Goal: Information Seeking & Learning: Learn about a topic

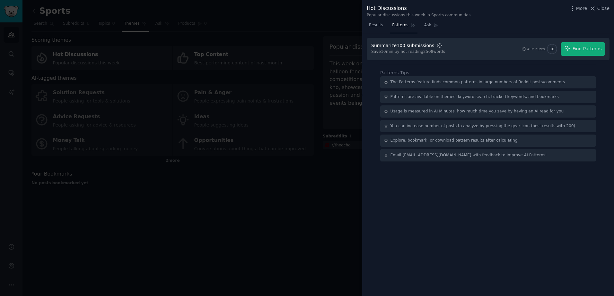
click at [436, 47] on icon "button" at bounding box center [439, 46] width 6 height 6
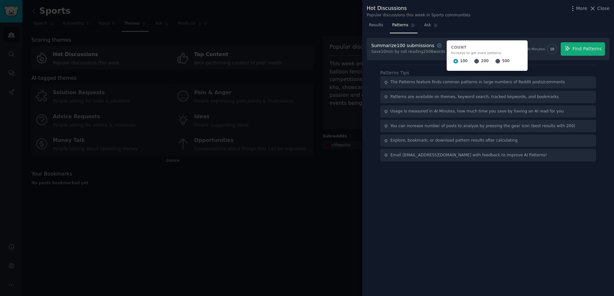
click at [502, 61] on span "500" at bounding box center [505, 61] width 7 height 6
click at [495, 61] on input "500" at bounding box center [497, 61] width 4 height 4
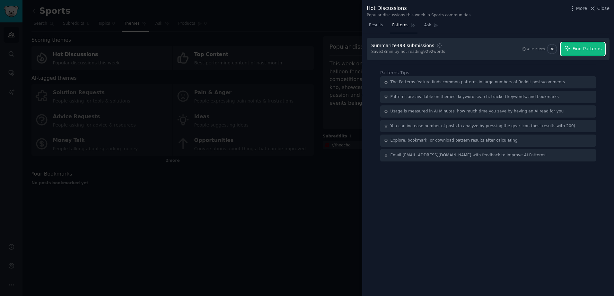
click at [591, 51] on span "Find Patterns" at bounding box center [586, 49] width 29 height 7
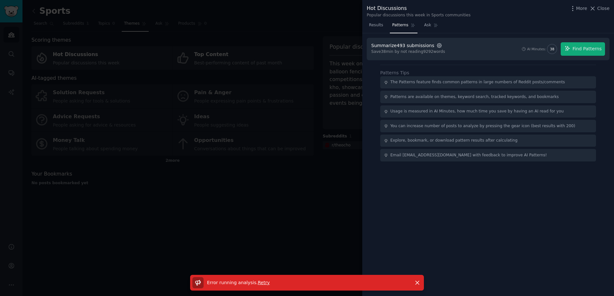
click at [437, 43] on icon "button" at bounding box center [439, 45] width 4 height 4
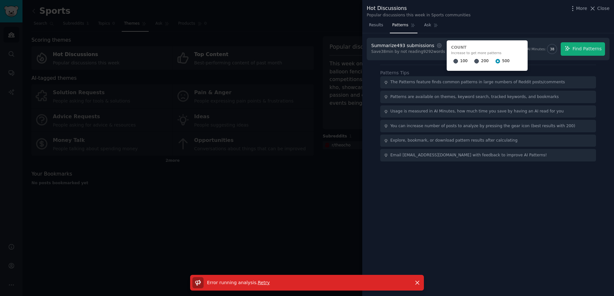
click at [481, 62] on span "200" at bounding box center [484, 61] width 7 height 6
click at [474, 62] on input "200" at bounding box center [476, 61] width 4 height 4
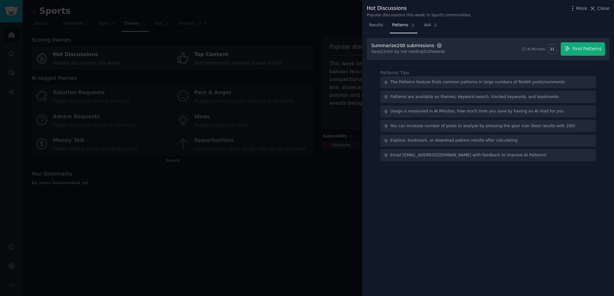
click at [436, 44] on icon "button" at bounding box center [439, 46] width 6 height 6
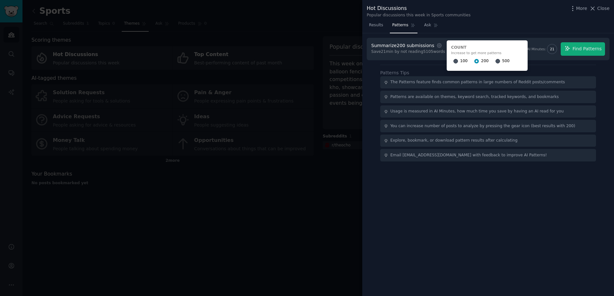
click at [429, 66] on div "Patterns Tips The Patterns feature finds common patterns in large numbers of Re…" at bounding box center [488, 113] width 216 height 97
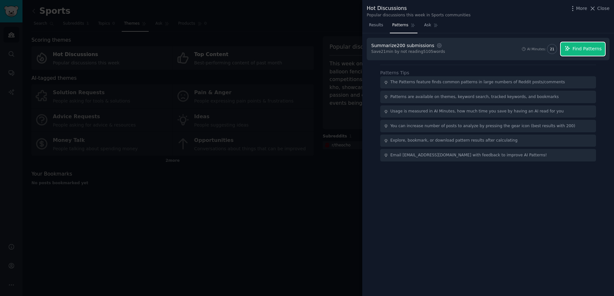
click at [579, 50] on span "Find Patterns" at bounding box center [586, 49] width 29 height 7
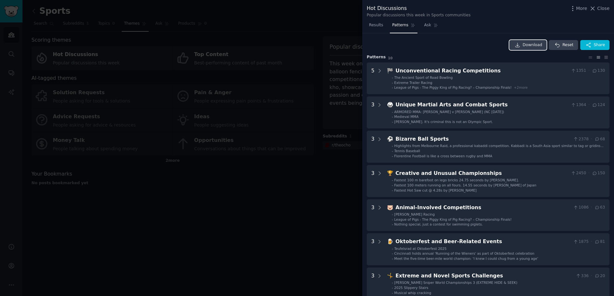
click at [540, 45] on span "Download" at bounding box center [532, 45] width 20 height 6
click at [380, 57] on span "Pattern s" at bounding box center [375, 58] width 19 height 6
click at [372, 23] on span "Results" at bounding box center [376, 25] width 14 height 6
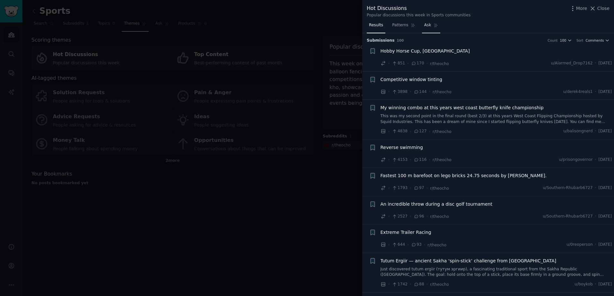
click at [434, 25] on link "Ask" at bounding box center [431, 26] width 18 height 13
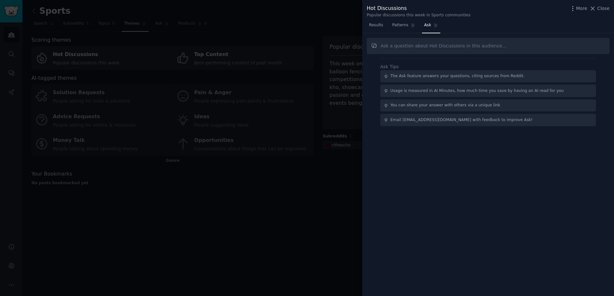
click at [433, 46] on input "text" at bounding box center [487, 46] width 243 height 16
type input "What are the top 50 sports mentioned in here? Showing most growth and interest"
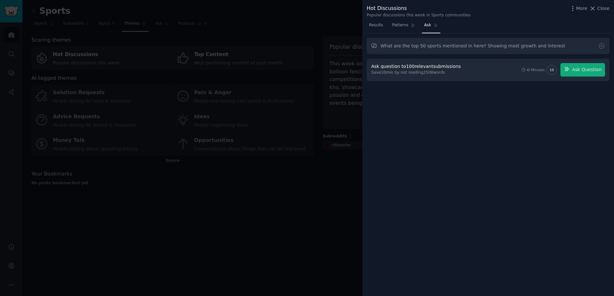
click at [465, 74] on div "Ask question to 100 relevant submissions Save 10 min by not reading 2508 words …" at bounding box center [488, 69] width 234 height 13
click at [421, 96] on div "What are the top 50 sports mentioned in here? Showing most growth and interest …" at bounding box center [488, 164] width 252 height 263
click at [575, 72] on span "Ask Question" at bounding box center [586, 69] width 30 height 7
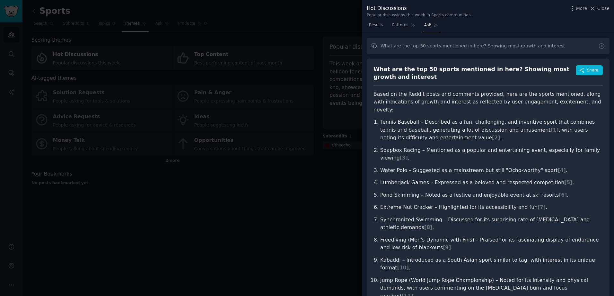
click at [577, 13] on div "Hot Discussions Popular discussions this week in Sports communities More Close" at bounding box center [487, 10] width 243 height 13
click at [578, 10] on span "More" at bounding box center [581, 8] width 11 height 7
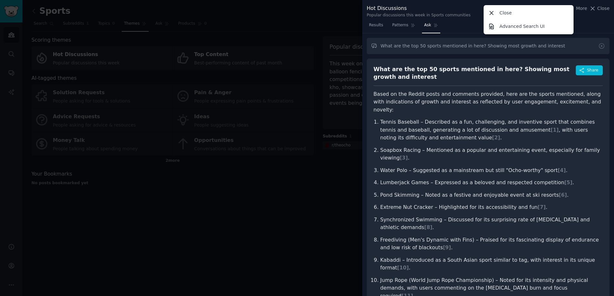
click at [552, 73] on div "What are the top 50 sports mentioned in here? Showing most growth and interest" at bounding box center [474, 73] width 202 height 16
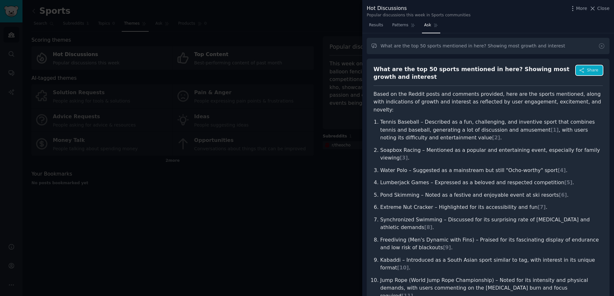
click at [595, 71] on span "Share" at bounding box center [592, 71] width 11 height 6
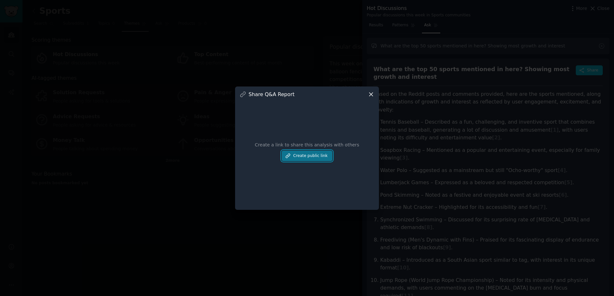
click at [299, 157] on button "Create public link" at bounding box center [306, 156] width 51 height 11
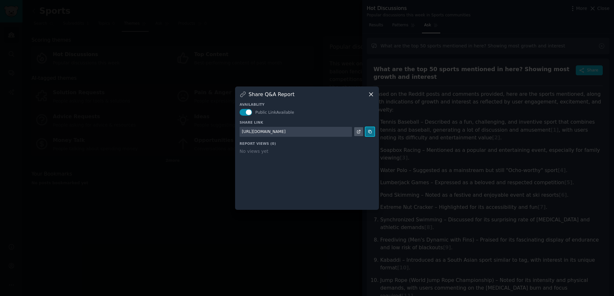
click at [373, 131] on button at bounding box center [369, 131] width 9 height 9
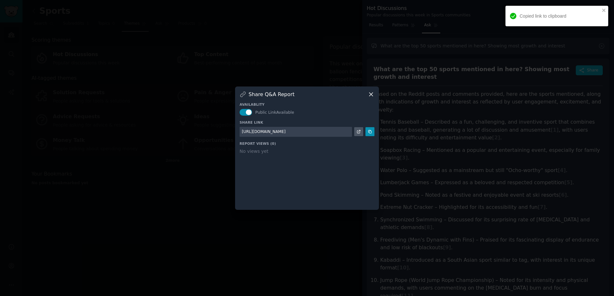
click at [370, 99] on div "Availablity Public Link Available Share Link [URL][DOMAIN_NAME] Report Views ( …" at bounding box center [306, 152] width 135 height 108
click at [370, 96] on icon at bounding box center [370, 94] width 7 height 7
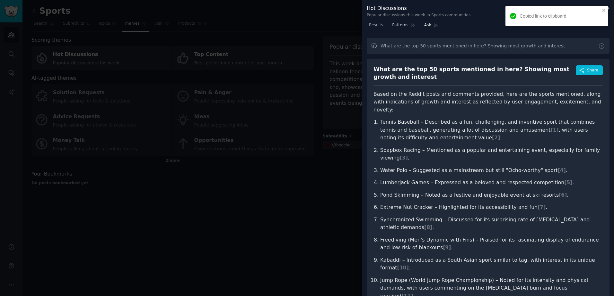
click at [398, 25] on span "Patterns" at bounding box center [400, 25] width 16 height 6
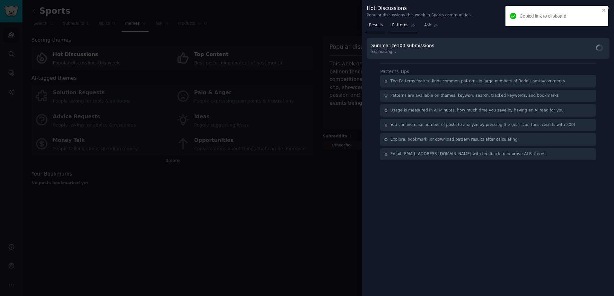
click at [376, 23] on span "Results" at bounding box center [376, 25] width 14 height 6
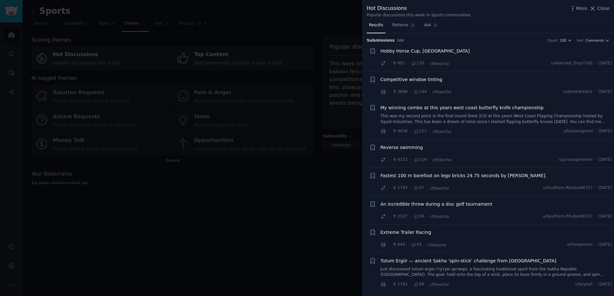
click at [290, 228] on div at bounding box center [307, 148] width 614 height 296
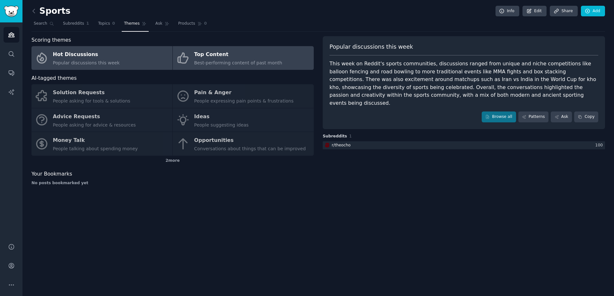
click at [238, 55] on div "Top Content" at bounding box center [238, 55] width 88 height 10
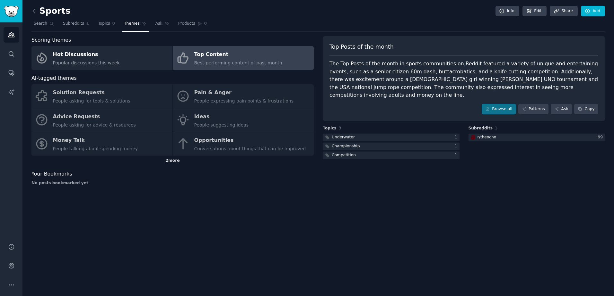
click at [167, 161] on div "2 more" at bounding box center [172, 161] width 282 height 10
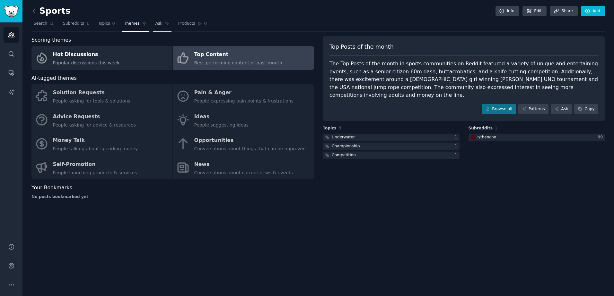
click at [156, 24] on link "Ask" at bounding box center [162, 25] width 18 height 13
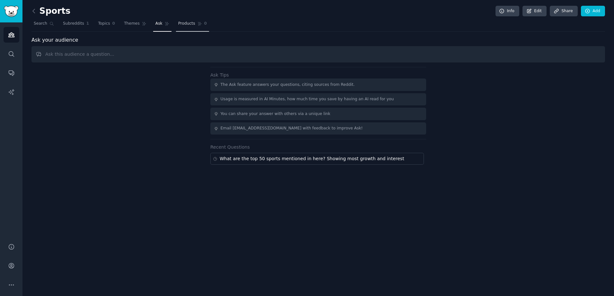
click at [178, 24] on span "Products" at bounding box center [186, 24] width 17 height 6
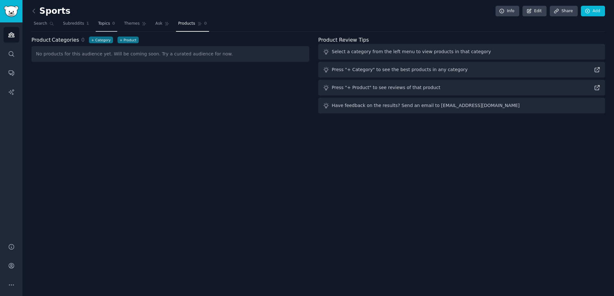
click at [112, 28] on link "Topics 0" at bounding box center [106, 25] width 21 height 13
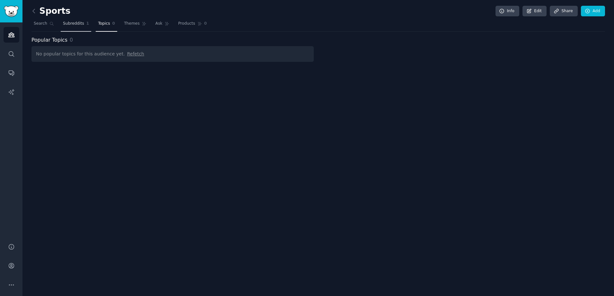
click at [81, 24] on link "Subreddits 1" at bounding box center [76, 25] width 30 height 13
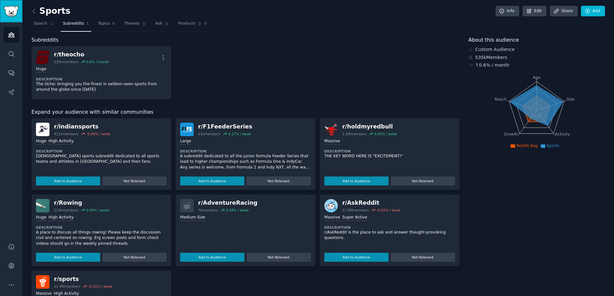
click at [14, 16] on img "Sidebar" at bounding box center [11, 11] width 15 height 11
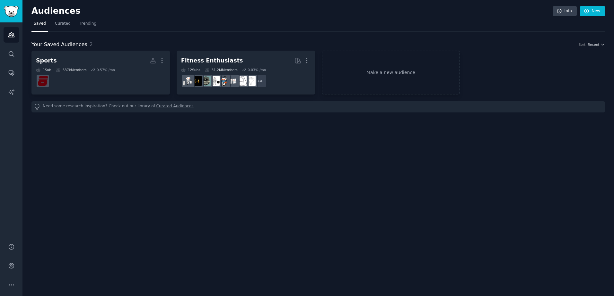
click at [444, 22] on nav "Saved Curated Trending" at bounding box center [317, 25] width 573 height 13
click at [4, 54] on link "Search" at bounding box center [12, 54] width 16 height 16
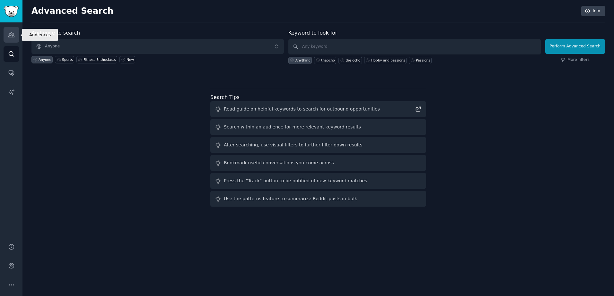
click at [12, 41] on link "Audiences" at bounding box center [12, 35] width 16 height 16
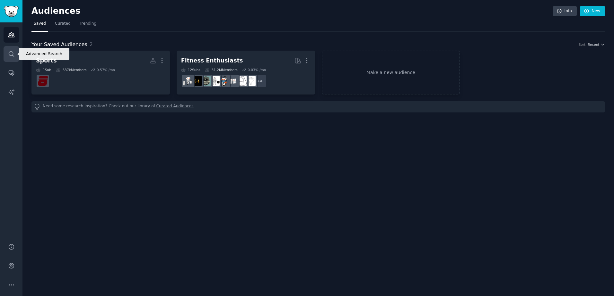
click at [7, 53] on link "Search" at bounding box center [12, 54] width 16 height 16
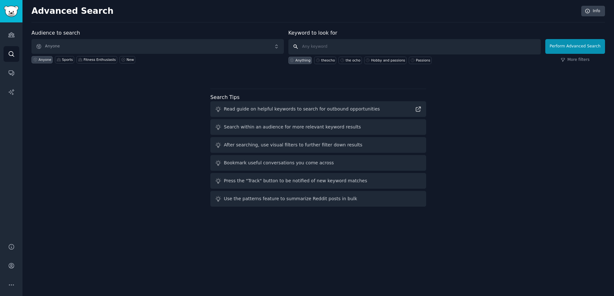
click at [357, 47] on input "text" at bounding box center [414, 46] width 252 height 15
click at [321, 47] on input "text" at bounding box center [414, 46] width 252 height 15
type input "Chess"
click button "Perform Advanced Search" at bounding box center [575, 46] width 60 height 15
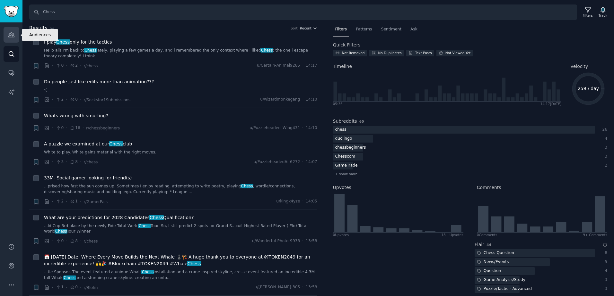
click at [9, 33] on icon "Sidebar" at bounding box center [11, 34] width 7 height 7
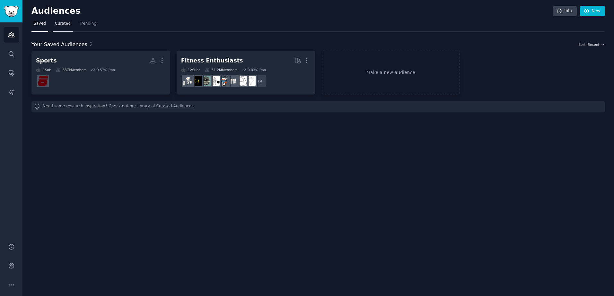
click at [59, 23] on span "Curated" at bounding box center [63, 24] width 16 height 6
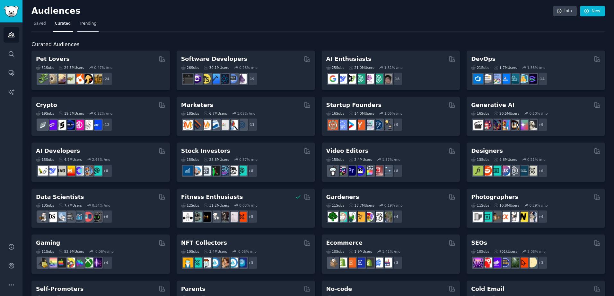
click at [80, 27] on link "Trending" at bounding box center [87, 25] width 21 height 13
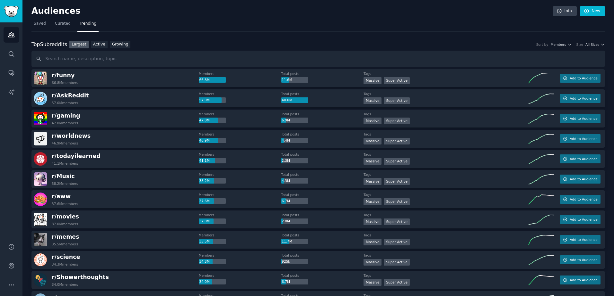
click at [133, 64] on input "text" at bounding box center [317, 59] width 573 height 16
type input "Chess"
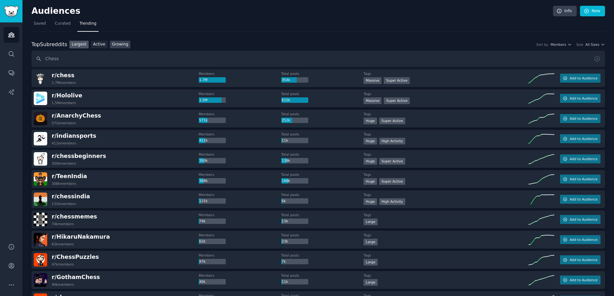
click at [122, 47] on link "Growing" at bounding box center [120, 45] width 21 height 8
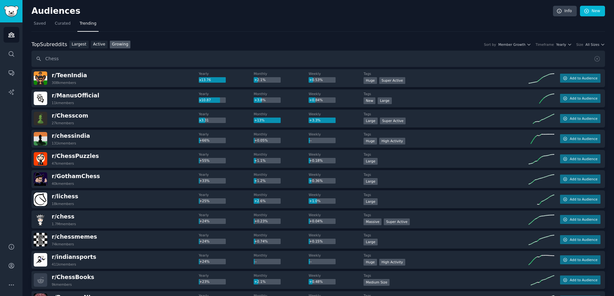
click at [89, 27] on link "Trending" at bounding box center [87, 25] width 21 height 13
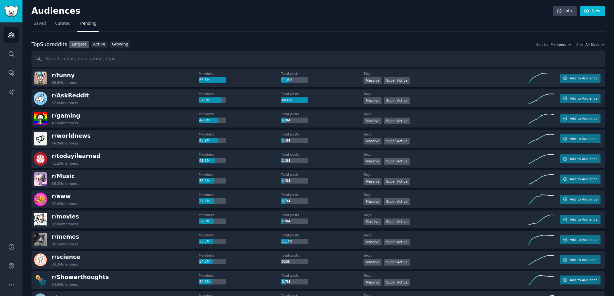
click at [81, 61] on input "text" at bounding box center [317, 59] width 573 height 16
type input "R"
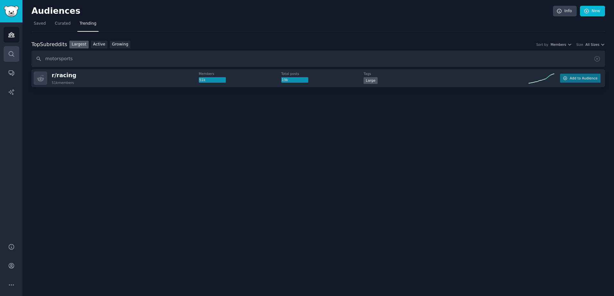
drag, startPoint x: 81, startPoint y: 61, endPoint x: 18, endPoint y: 51, distance: 63.6
click at [18, 51] on div "Audiences Audiences Search Conversations AI Reports Help Account More Audiences…" at bounding box center [307, 148] width 614 height 296
type input "rally"
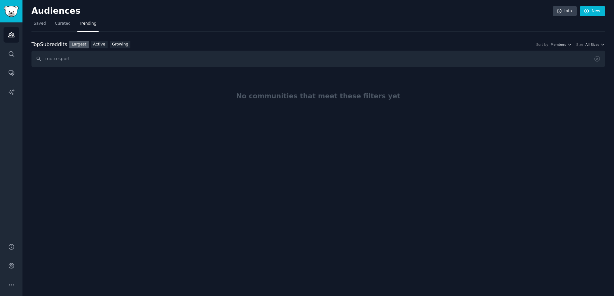
click at [275, 296] on html "Audiences Audiences Search Conversations AI Reports Help Account More Audiences…" at bounding box center [307, 148] width 614 height 296
click at [312, 127] on div at bounding box center [317, 141] width 573 height 36
click at [113, 52] on input "moto sport" at bounding box center [317, 59] width 573 height 16
drag, startPoint x: 115, startPoint y: 45, endPoint x: 110, endPoint y: 56, distance: 11.1
click at [115, 45] on link "Growing" at bounding box center [120, 45] width 21 height 8
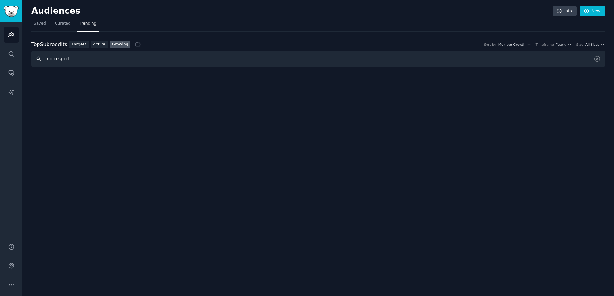
click at [105, 65] on input "moto sport" at bounding box center [317, 59] width 573 height 16
type input "m"
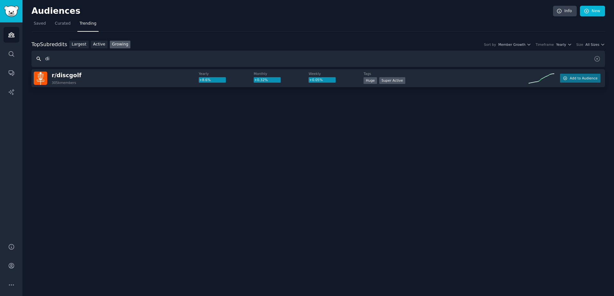
type input "d"
click at [359, 201] on div "Audiences Info New Saved Curated Trending Top Subreddits Top Subreddits Largest…" at bounding box center [317, 148] width 591 height 296
click at [69, 58] on input "text" at bounding box center [317, 59] width 573 height 16
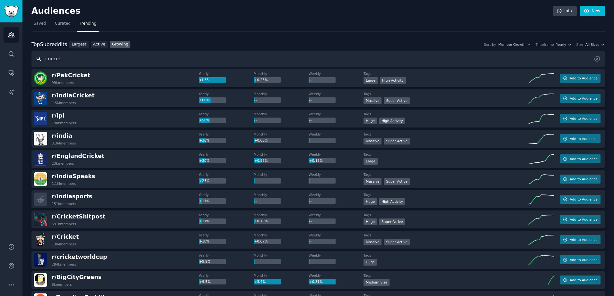
click at [170, 51] on input "cricket" at bounding box center [317, 59] width 573 height 16
type input "hockey"
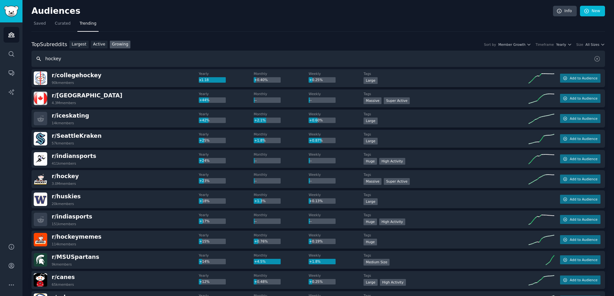
click at [125, 59] on input "hockey" at bounding box center [317, 59] width 573 height 16
type input "volleyball"
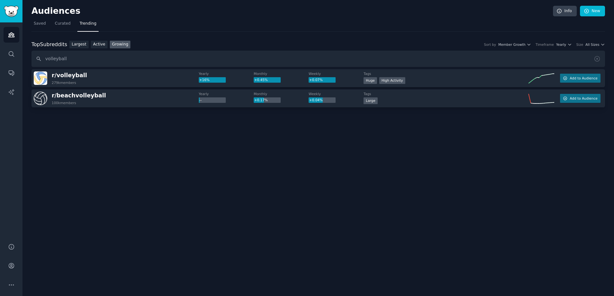
click at [172, 181] on div "Audiences Info New Saved Curated Trending Top Subreddits Top Subreddits Largest…" at bounding box center [317, 148] width 591 height 296
click at [117, 63] on input "volleyball" at bounding box center [317, 59] width 573 height 16
type input "lockpicking"
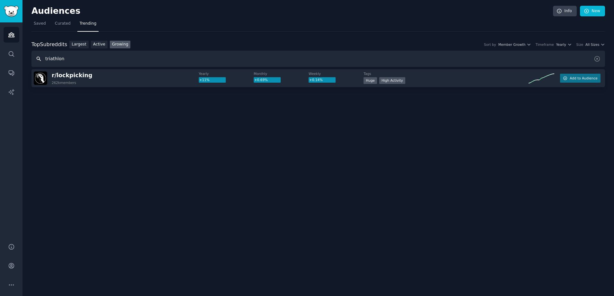
type input "triathlon"
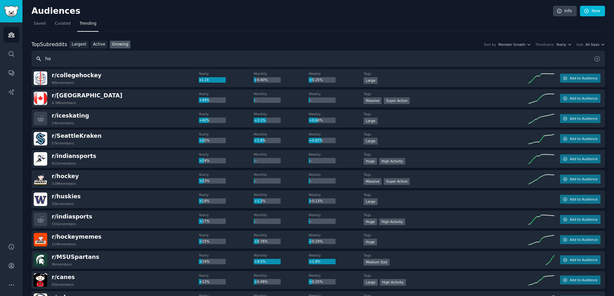
type input "h"
type input "climbing"
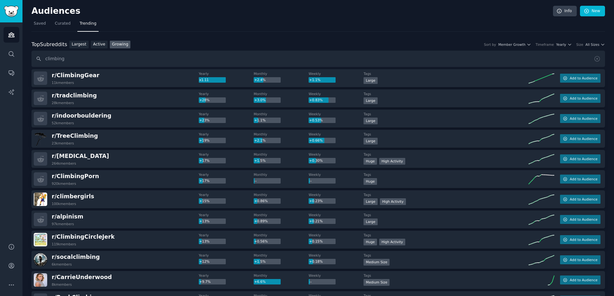
click at [82, 23] on span "Trending" at bounding box center [88, 24] width 17 height 6
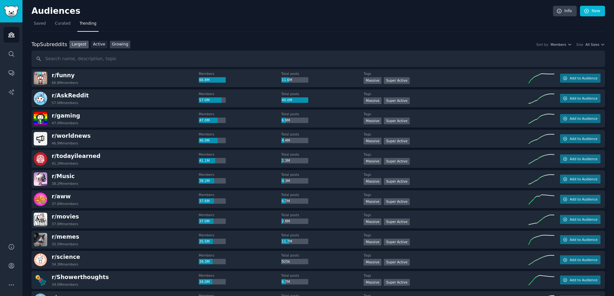
click at [116, 47] on link "Growing" at bounding box center [120, 45] width 21 height 8
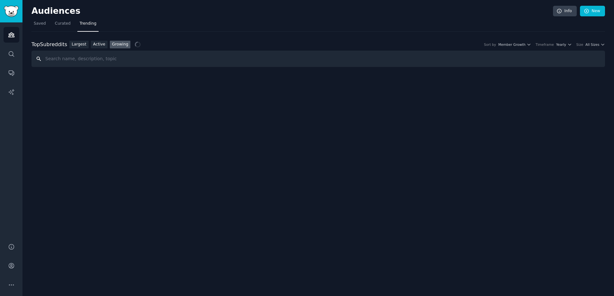
click at [115, 64] on input "text" at bounding box center [317, 59] width 573 height 16
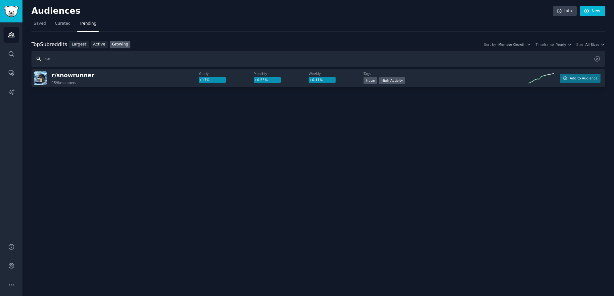
type input "s"
drag, startPoint x: 103, startPoint y: 60, endPoint x: -1, endPoint y: 59, distance: 104.6
click at [0, 59] on html "Advanced Search Audiences Search Conversations AI Reports Help Account More Aud…" at bounding box center [307, 148] width 614 height 296
type input "equestrian"
click at [107, 107] on div at bounding box center [317, 105] width 573 height 36
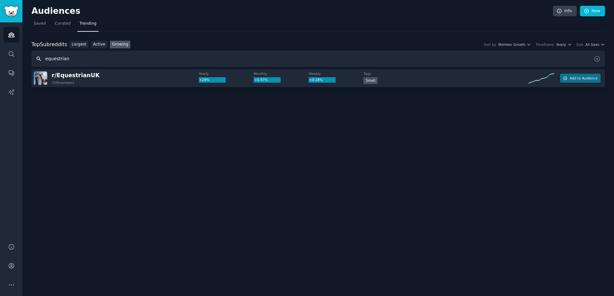
click at [116, 63] on input "equestrian" at bounding box center [317, 59] width 573 height 16
type input "c"
click at [154, 157] on div "Audiences Info New Saved Curated Trending Top Subreddits Top Subreddits Largest…" at bounding box center [317, 148] width 591 height 296
click at [450, 136] on div "Audiences Info New Saved Curated Trending Top Subreddits Top Subreddits Largest…" at bounding box center [317, 148] width 591 height 296
click at [17, 33] on link "Audiences" at bounding box center [12, 35] width 16 height 16
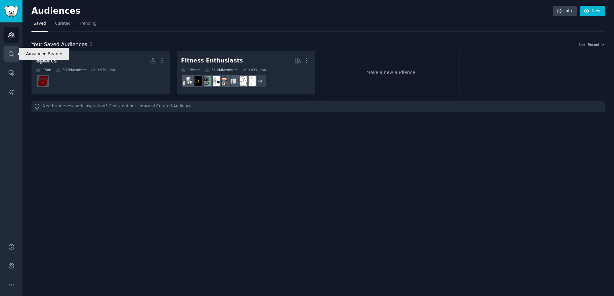
click at [13, 52] on icon "Sidebar" at bounding box center [11, 53] width 5 height 5
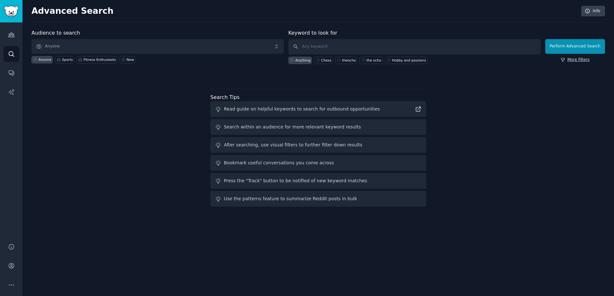
click at [584, 59] on link "More filters" at bounding box center [574, 60] width 29 height 6
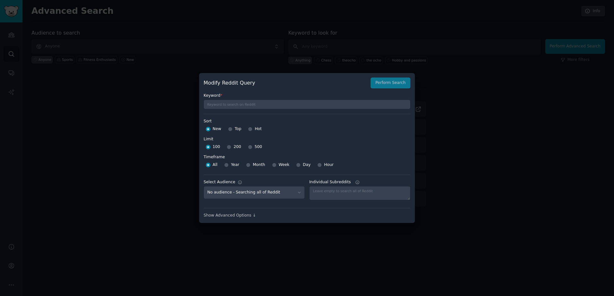
click at [541, 105] on div at bounding box center [307, 148] width 614 height 296
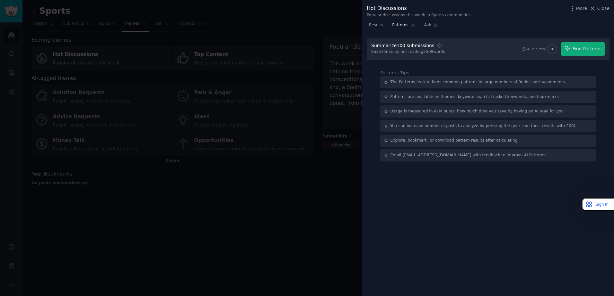
click at [185, 37] on div at bounding box center [307, 148] width 614 height 296
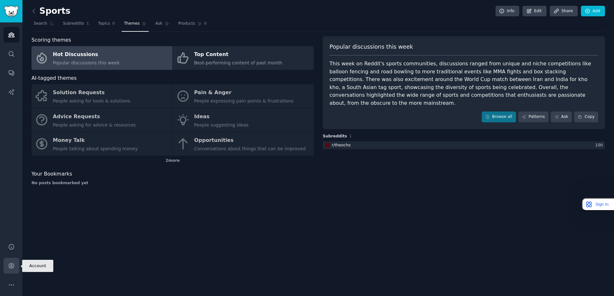
click at [11, 270] on link "Account" at bounding box center [12, 266] width 16 height 16
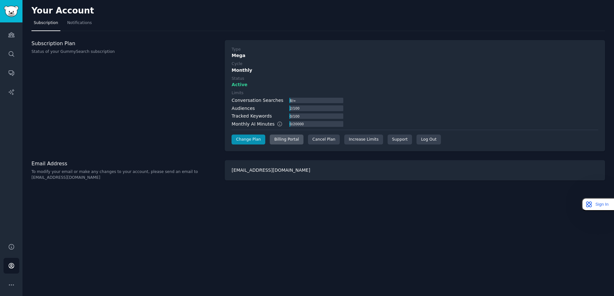
click at [282, 139] on div "Billing Portal" at bounding box center [287, 140] width 34 height 10
